Goal: Transaction & Acquisition: Subscribe to service/newsletter

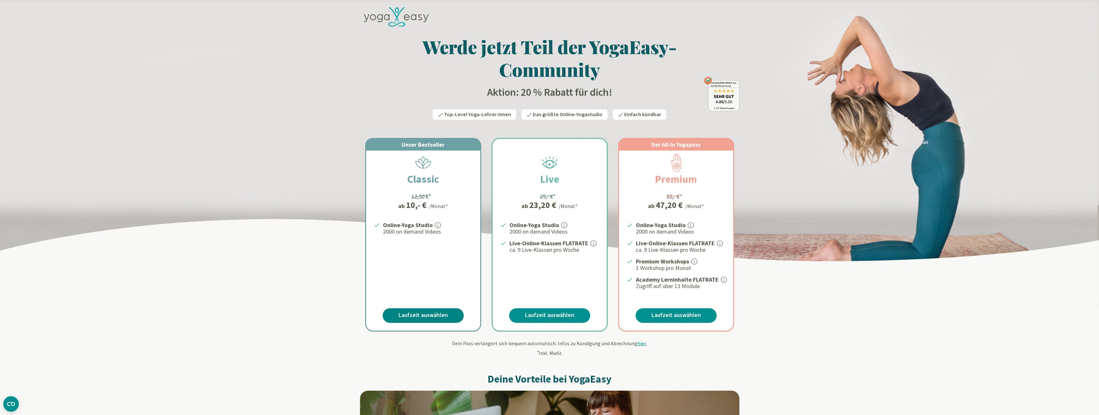
click at [404, 313] on link "Laufzeit auswählen" at bounding box center [423, 315] width 81 height 15
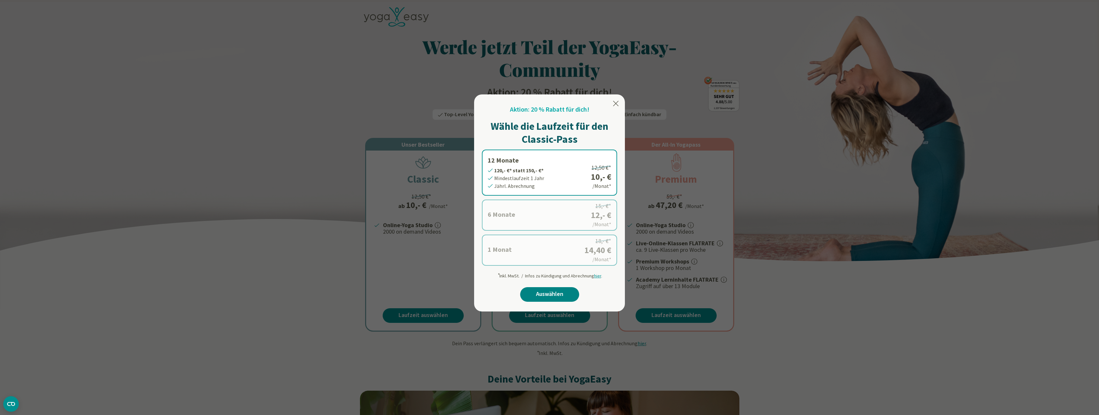
click at [534, 294] on link "Auswählen" at bounding box center [549, 294] width 59 height 15
